Goal: Task Accomplishment & Management: Use online tool/utility

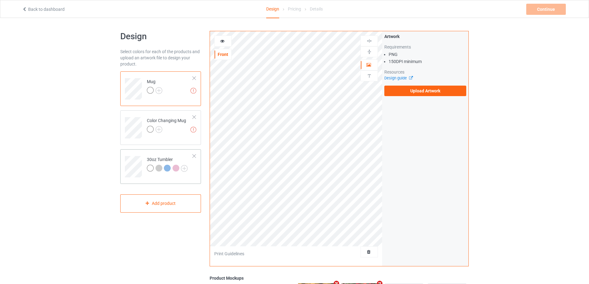
click at [162, 153] on td "30oz Tumbler" at bounding box center [169, 165] width 53 height 26
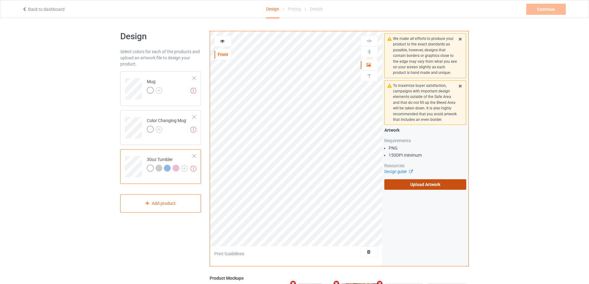
click at [411, 186] on label "Upload Artwork" at bounding box center [425, 184] width 82 height 11
click at [0, 0] on input "Upload Artwork" at bounding box center [0, 0] width 0 height 0
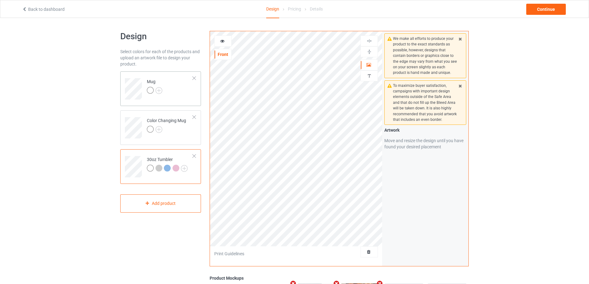
click at [193, 86] on td "Mug" at bounding box center [169, 87] width 53 height 26
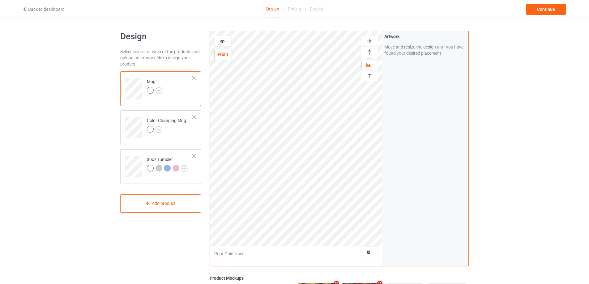
click at [372, 51] on div at bounding box center [369, 52] width 17 height 6
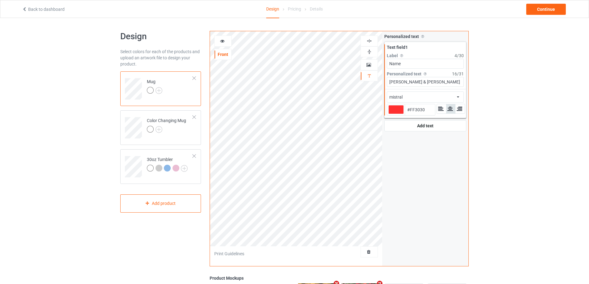
click at [393, 106] on div at bounding box center [395, 109] width 15 height 9
click at [393, 114] on input "#ff3030" at bounding box center [395, 118] width 15 height 8
type input "#ef0101"
type input "#EF0101"
type input "#ef0101"
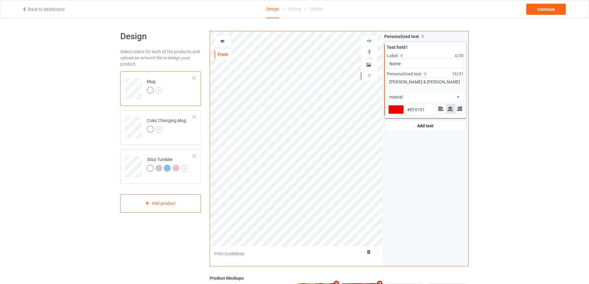
click at [221, 40] on icon at bounding box center [222, 40] width 5 height 4
type input "#ff3636"
click at [223, 40] on icon at bounding box center [222, 40] width 5 height 4
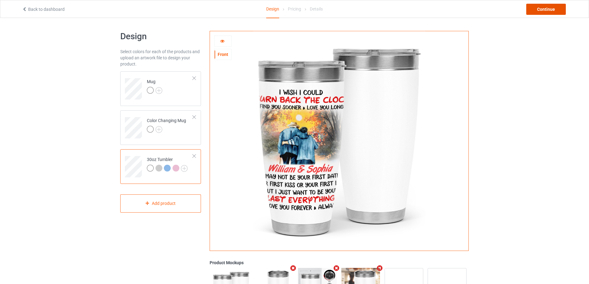
click at [543, 10] on div "Continue" at bounding box center [546, 9] width 40 height 11
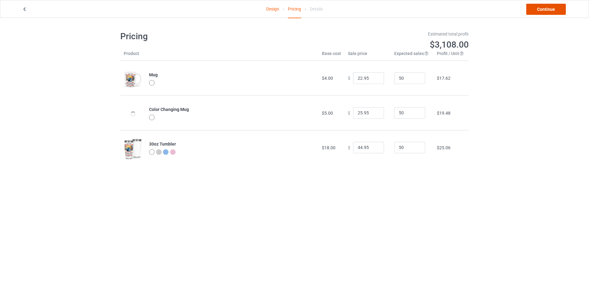
click at [539, 11] on link "Continue" at bounding box center [546, 9] width 40 height 11
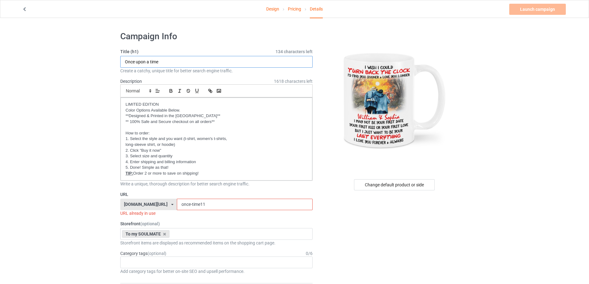
drag, startPoint x: 174, startPoint y: 63, endPoint x: 101, endPoint y: 61, distance: 72.7
paste input "ủ"
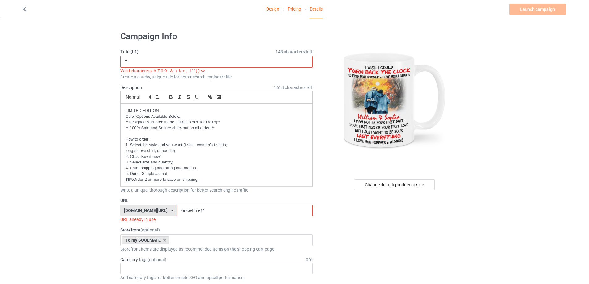
paste input "ur"
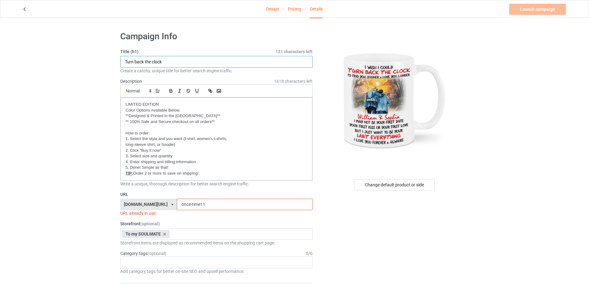
type input "Turn back the clock"
drag, startPoint x: 211, startPoint y: 208, endPoint x: 135, endPoint y: 200, distance: 76.8
click at [136, 201] on div "[DOMAIN_NAME][URL] [DOMAIN_NAME][URL] [DOMAIN_NAME][URL] [DOMAIN_NAME][URL] [DO…" at bounding box center [216, 205] width 192 height 12
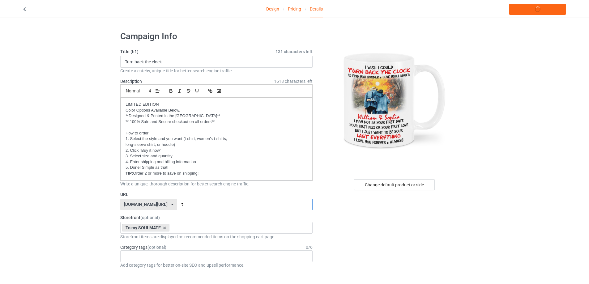
paste input "ủ"
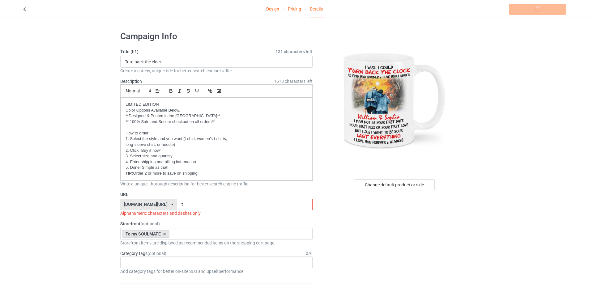
paste input "ur"
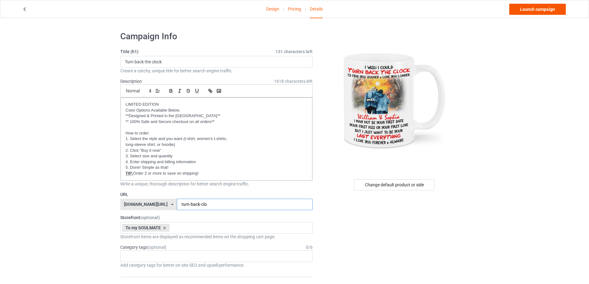
type input "turn-back-clo"
click at [551, 11] on link "Launch campaign" at bounding box center [537, 9] width 57 height 11
